Goal: Communication & Community: Ask a question

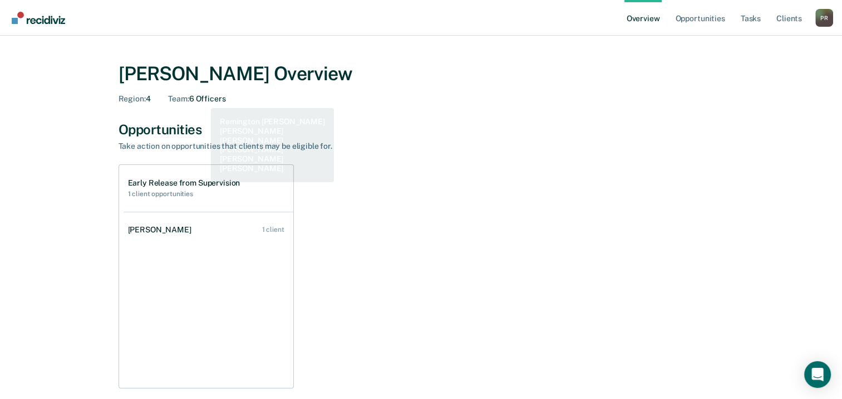
click at [194, 97] on div "Team : 6 Officers" at bounding box center [196, 98] width 57 height 9
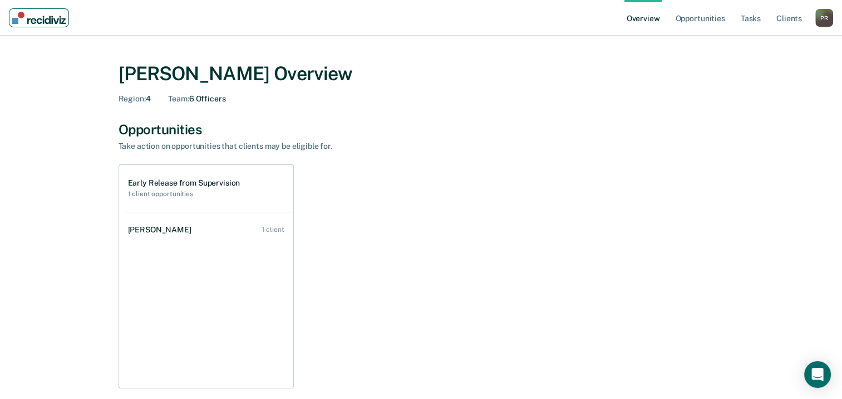
click at [27, 13] on img "Main navigation" at bounding box center [38, 18] width 53 height 12
click at [779, 22] on link "Client s" at bounding box center [790, 18] width 30 height 36
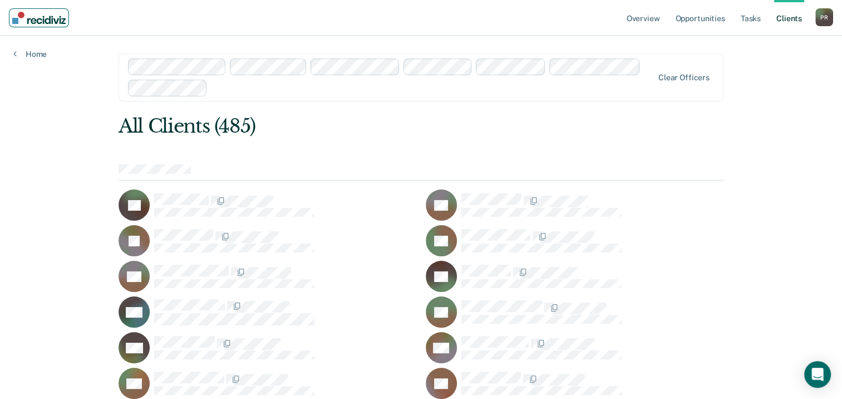
click at [46, 16] on img "Main navigation" at bounding box center [38, 18] width 53 height 12
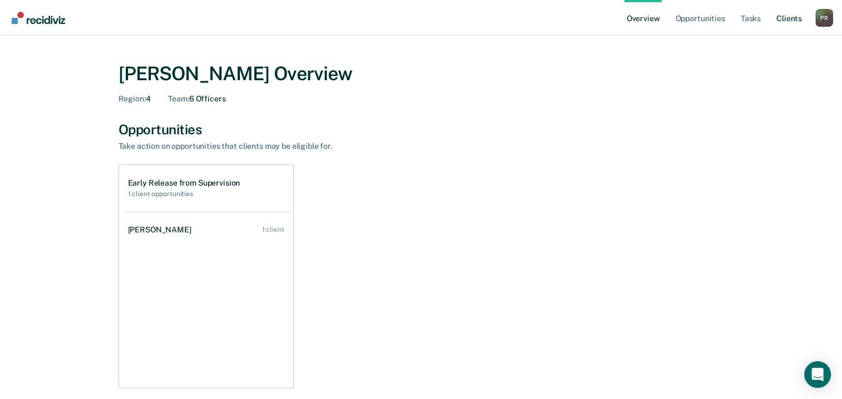
click at [787, 12] on link "Client s" at bounding box center [790, 18] width 30 height 36
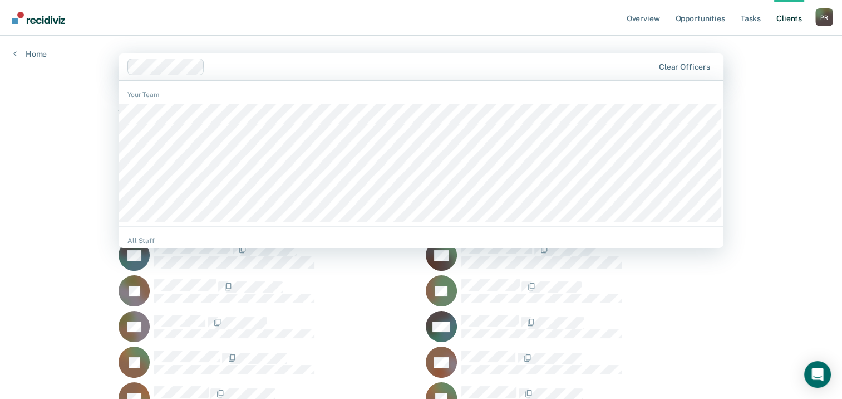
drag, startPoint x: 780, startPoint y: 127, endPoint x: 700, endPoint y: 95, distance: 85.4
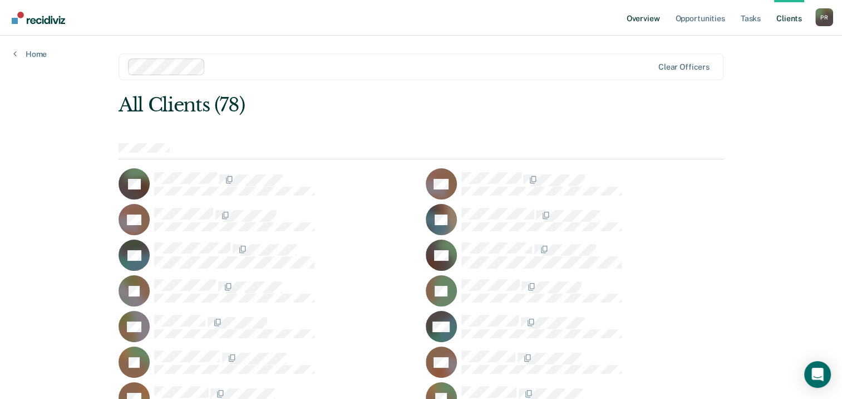
click at [640, 14] on link "Overview" at bounding box center [644, 18] width 38 height 36
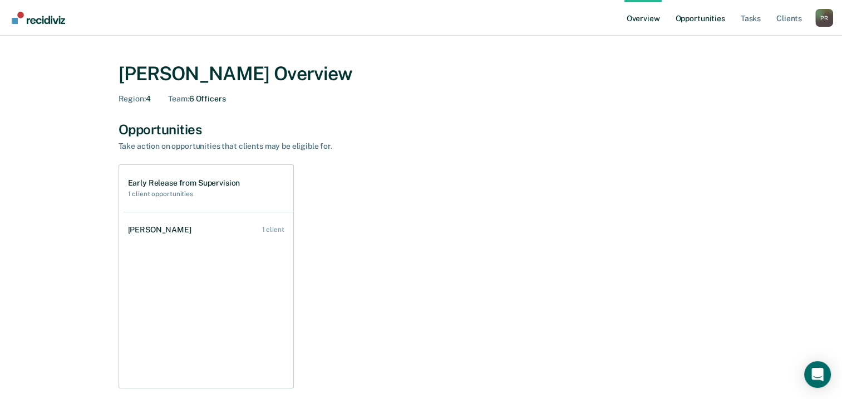
click at [713, 18] on link "Opportunities" at bounding box center [700, 18] width 54 height 36
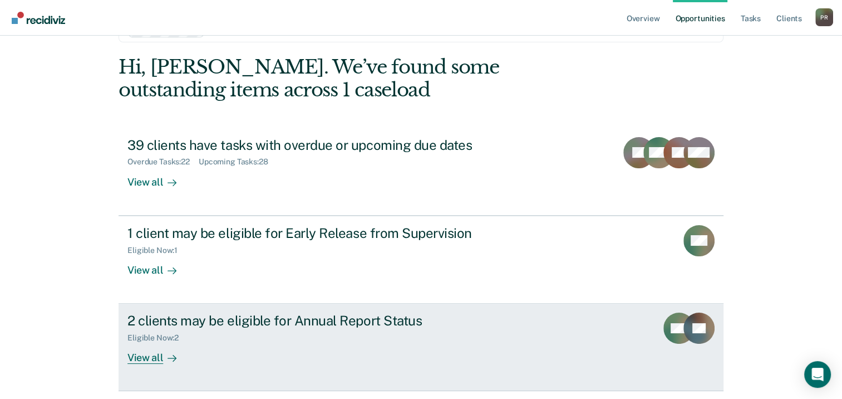
scroll to position [74, 0]
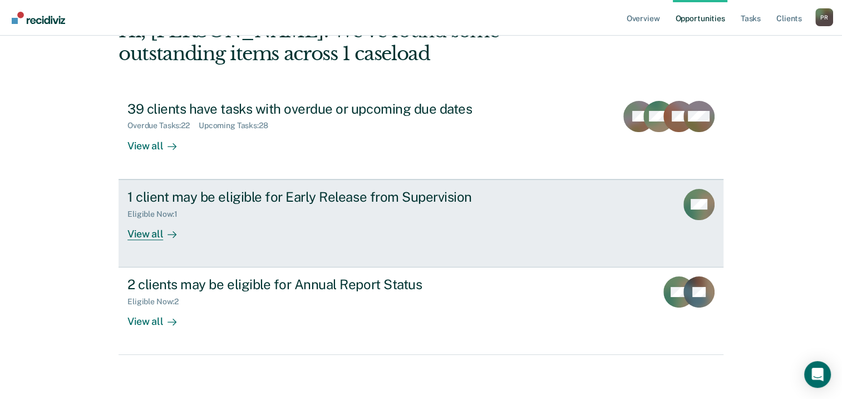
click at [145, 243] on link "1 client may be eligible for Early Release from Supervision Eligible Now : 1 Vi…" at bounding box center [421, 223] width 605 height 88
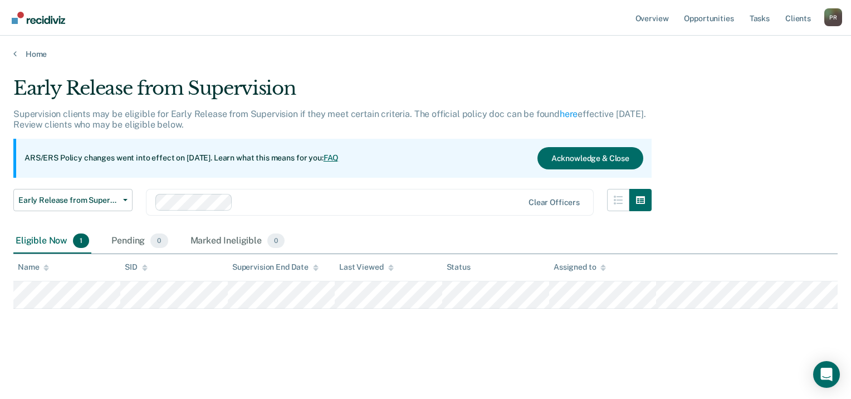
drag, startPoint x: 211, startPoint y: 145, endPoint x: 219, endPoint y: 143, distance: 8.8
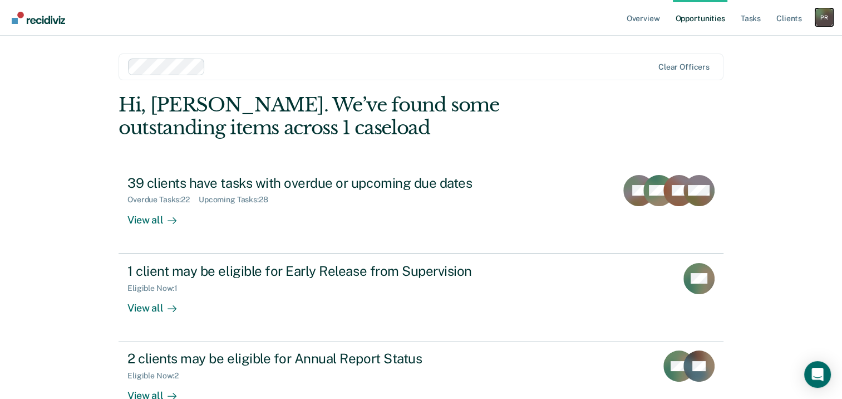
click at [817, 13] on div "P R" at bounding box center [825, 17] width 18 height 18
click at [826, 379] on div "Open Intercom Messenger" at bounding box center [818, 375] width 30 height 30
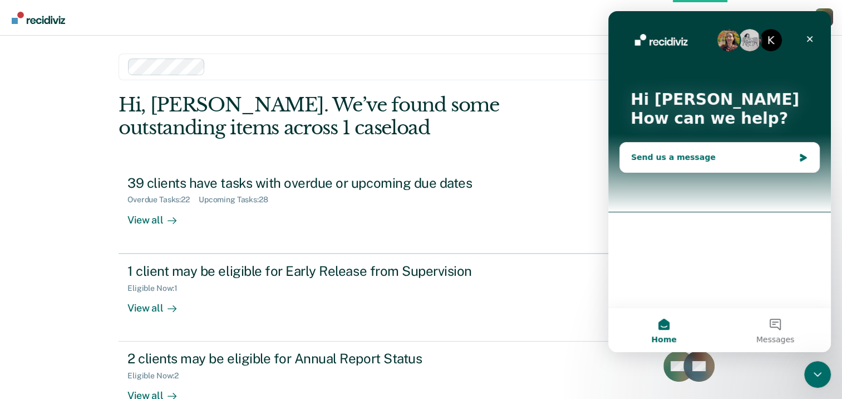
click at [699, 159] on div "Send us a message" at bounding box center [712, 157] width 163 height 12
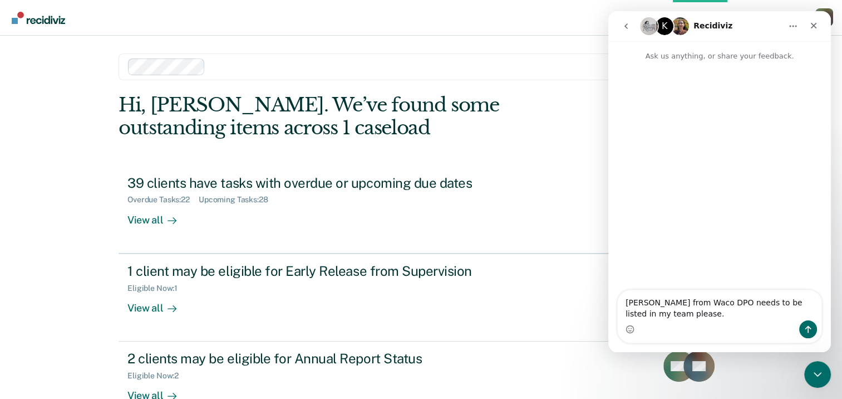
type textarea "[PERSON_NAME] from Waco DPO needs to be listed in my team please."
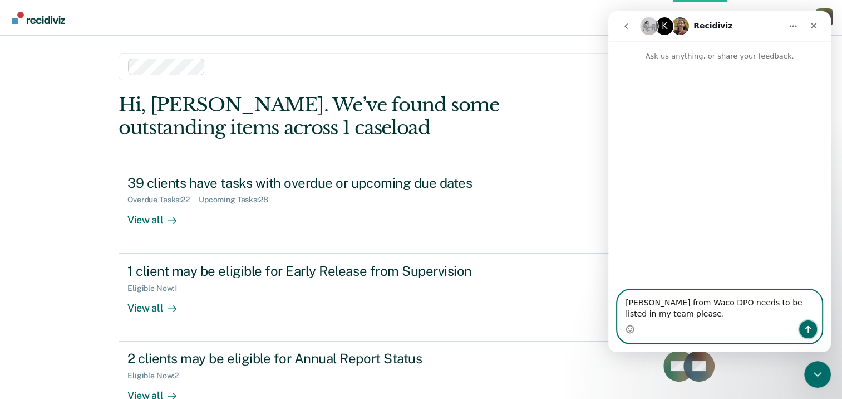
click at [816, 330] on button "Send a message…" at bounding box center [809, 329] width 18 height 18
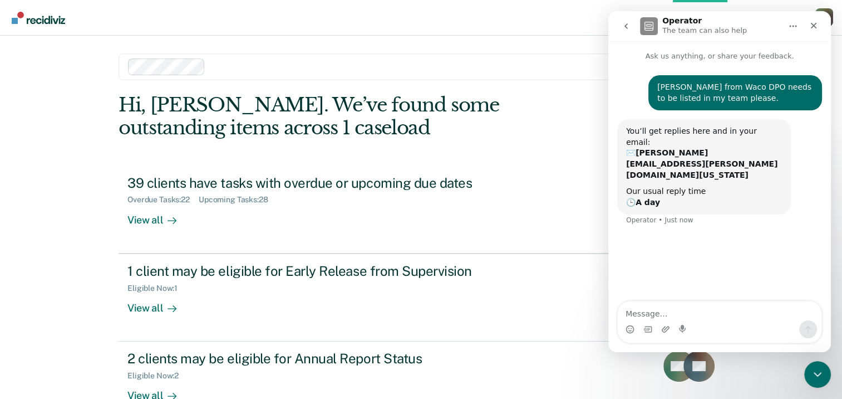
click at [625, 26] on icon "go back" at bounding box center [626, 26] width 3 height 6
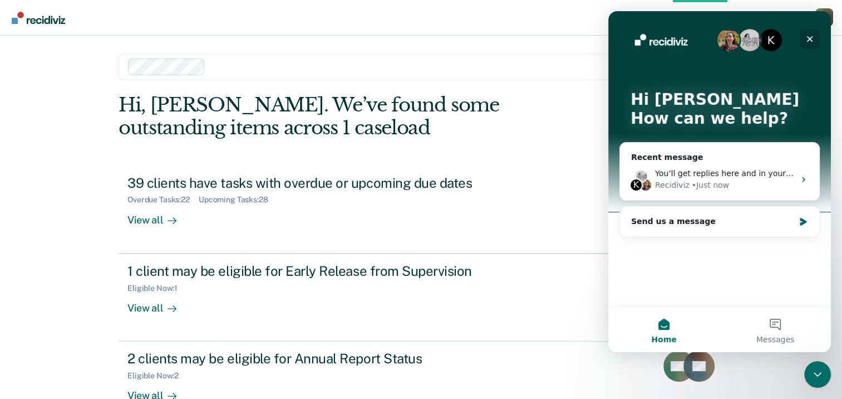
click at [810, 37] on icon "Close" at bounding box center [810, 39] width 9 height 9
